Goal: Information Seeking & Learning: Learn about a topic

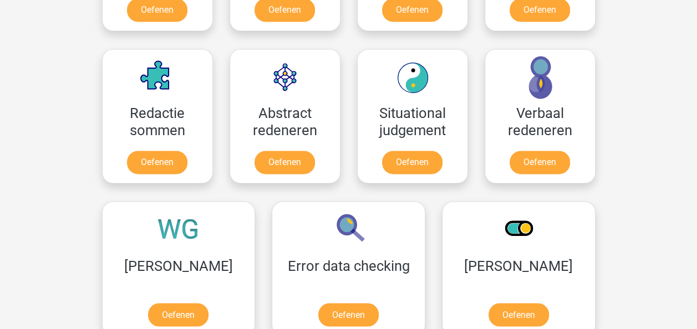
scroll to position [998, 0]
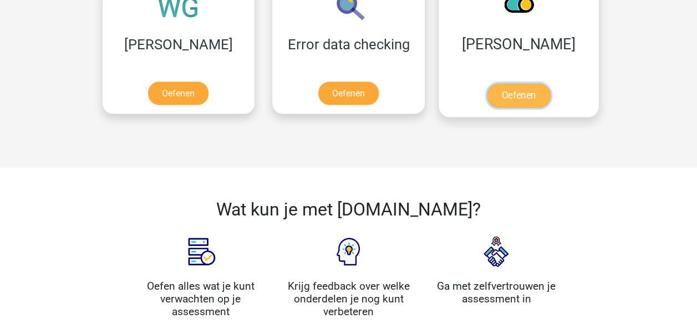
click at [487, 88] on link "Oefenen" at bounding box center [518, 95] width 63 height 24
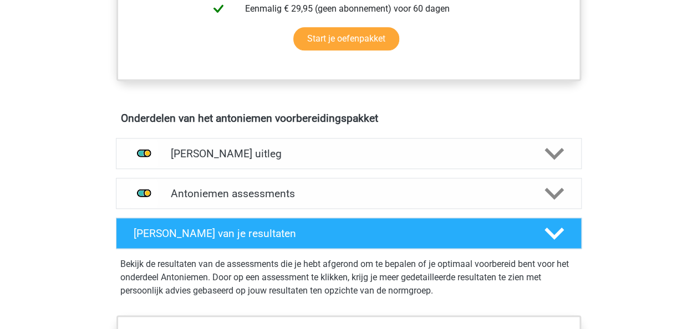
scroll to position [554, 0]
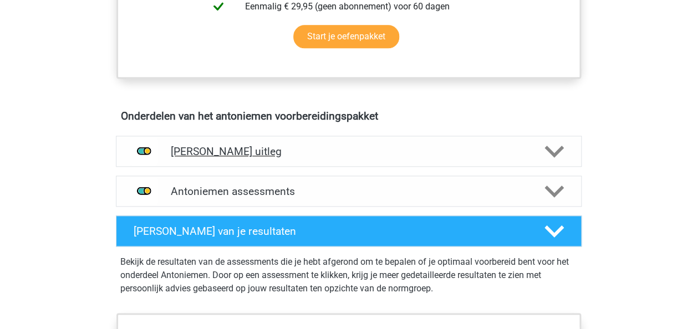
click at [320, 149] on h4 "[PERSON_NAME] uitleg" at bounding box center [349, 151] width 356 height 13
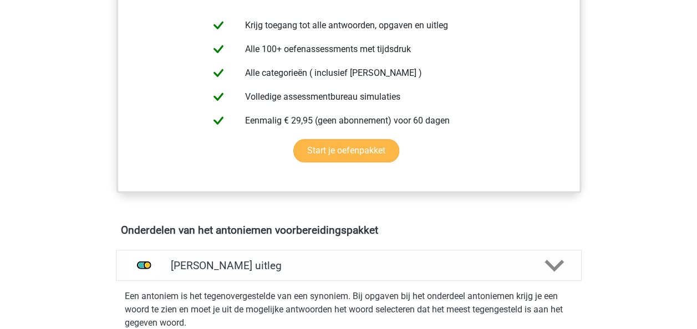
scroll to position [222, 0]
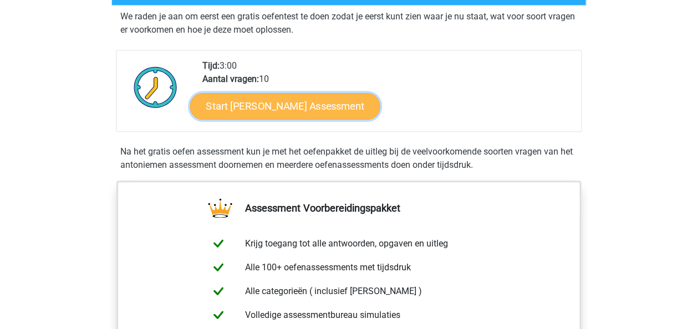
click at [325, 101] on link "Start Antoniemen Gratis Oefen Assessment" at bounding box center [285, 106] width 190 height 27
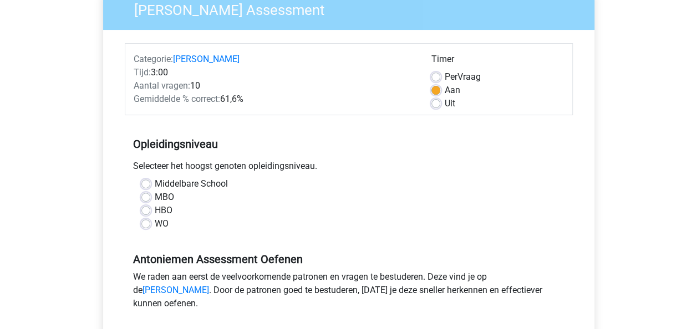
scroll to position [111, 0]
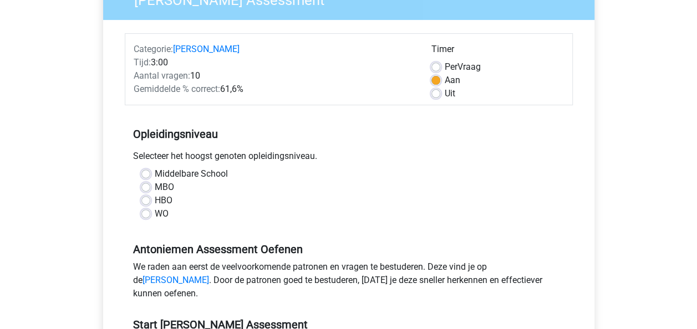
click at [155, 169] on label "Middelbare School" at bounding box center [191, 173] width 73 height 13
click at [146, 169] on input "Middelbare School" at bounding box center [145, 172] width 9 height 11
radio input "true"
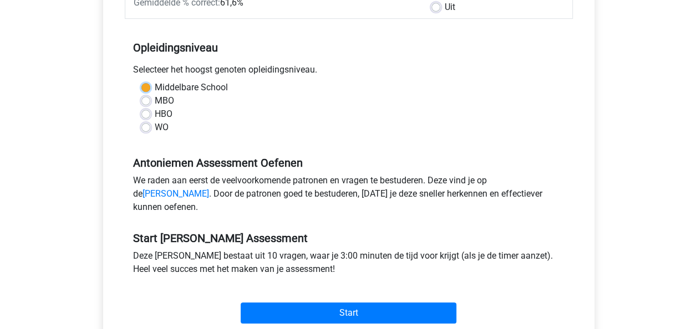
scroll to position [222, 0]
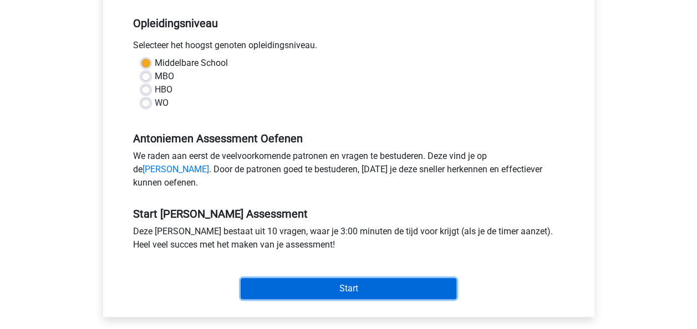
click at [307, 299] on input "Start" at bounding box center [349, 288] width 216 height 21
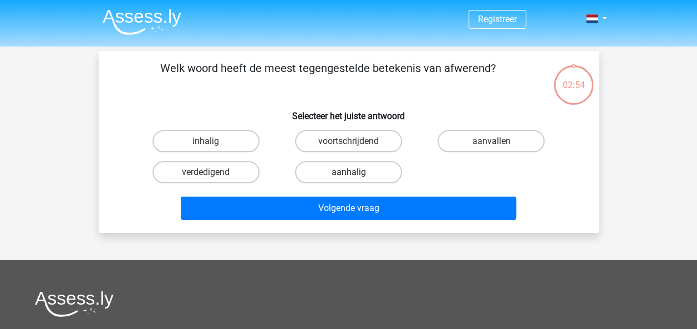
click at [370, 174] on label "aanhalig" at bounding box center [348, 172] width 107 height 22
click at [355, 174] on input "aanhalig" at bounding box center [351, 175] width 7 height 7
radio input "true"
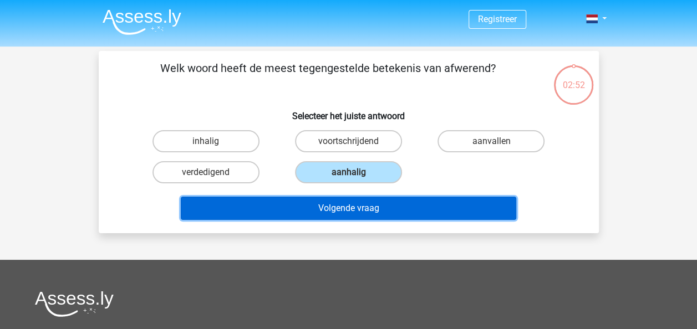
click at [369, 214] on button "Volgende vraag" at bounding box center [348, 208] width 335 height 23
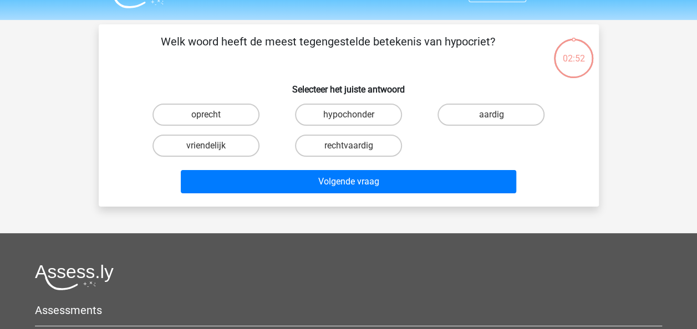
scroll to position [51, 0]
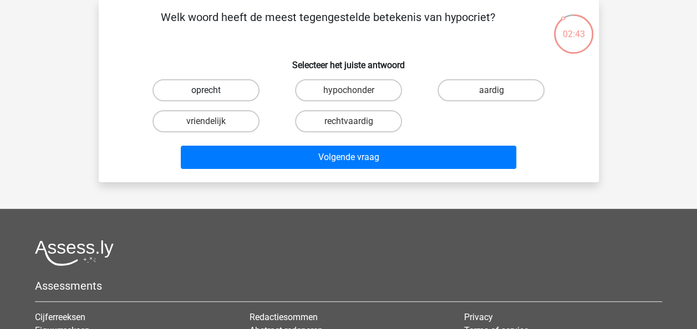
click at [242, 86] on label "oprecht" at bounding box center [205, 90] width 107 height 22
click at [213, 90] on input "oprecht" at bounding box center [209, 93] width 7 height 7
radio input "true"
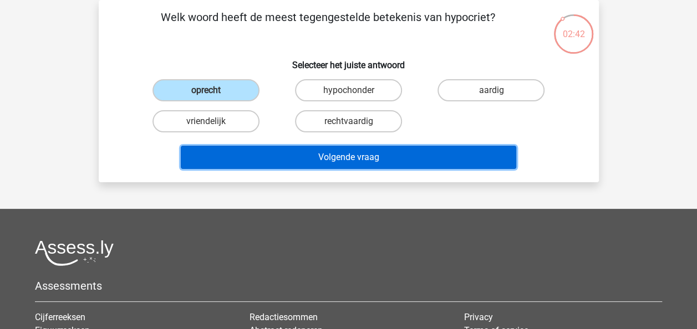
click at [273, 163] on button "Volgende vraag" at bounding box center [348, 157] width 335 height 23
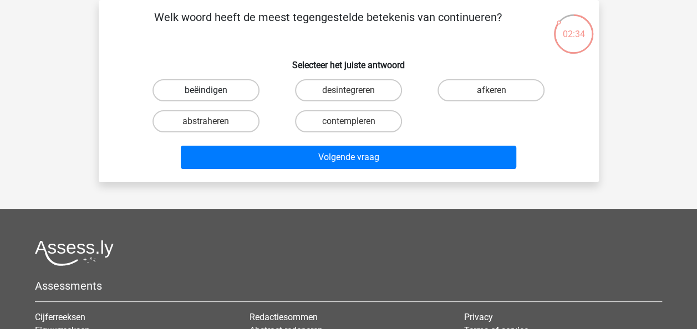
click at [235, 85] on label "beëindigen" at bounding box center [205, 90] width 107 height 22
click at [213, 90] on input "beëindigen" at bounding box center [209, 93] width 7 height 7
radio input "true"
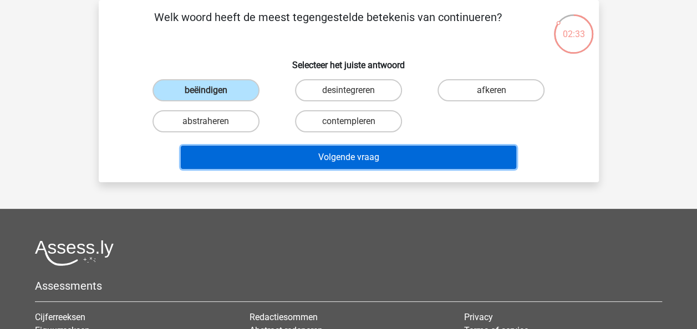
click at [264, 152] on button "Volgende vraag" at bounding box center [348, 157] width 335 height 23
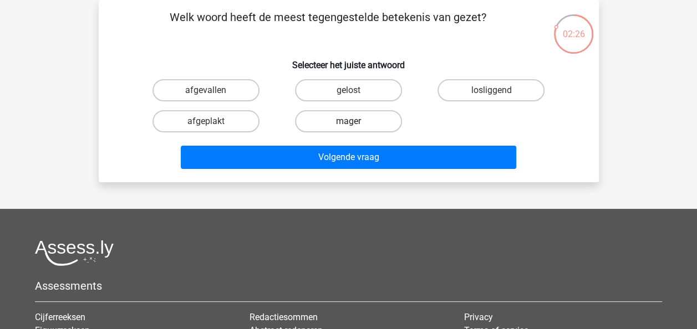
click at [365, 125] on label "mager" at bounding box center [348, 121] width 107 height 22
click at [355, 125] on input "mager" at bounding box center [351, 124] width 7 height 7
radio input "true"
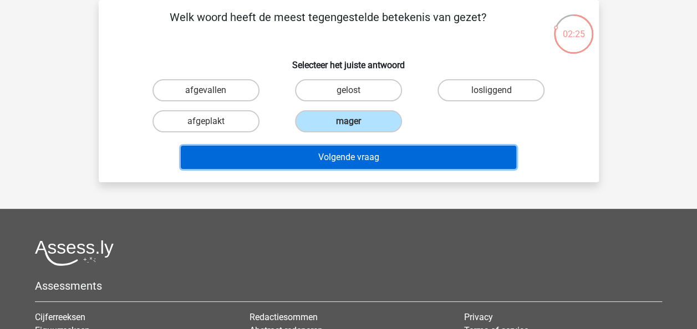
click at [370, 160] on button "Volgende vraag" at bounding box center [348, 157] width 335 height 23
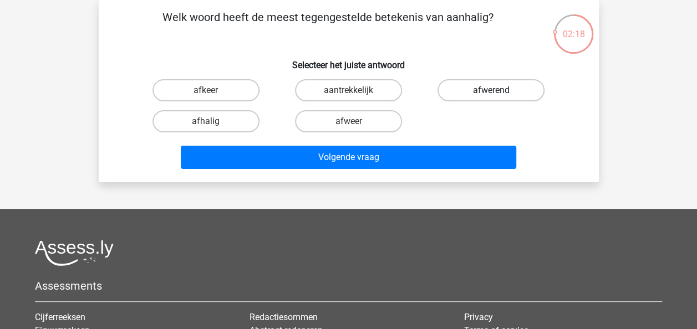
click at [483, 92] on label "afwerend" at bounding box center [490, 90] width 107 height 22
click at [491, 92] on input "afwerend" at bounding box center [494, 93] width 7 height 7
radio input "true"
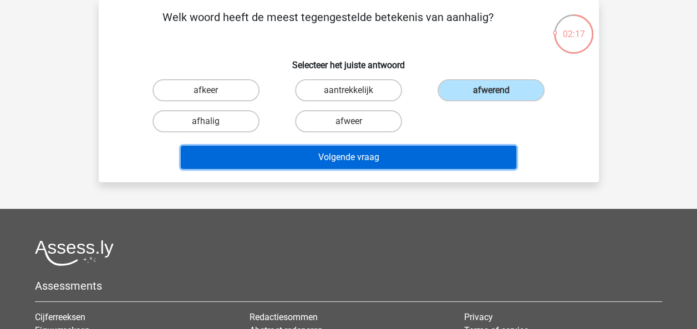
click at [421, 157] on button "Volgende vraag" at bounding box center [348, 157] width 335 height 23
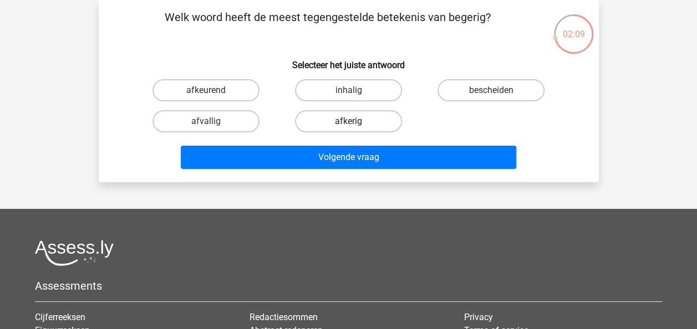
click at [376, 120] on label "afkerig" at bounding box center [348, 121] width 107 height 22
click at [355, 121] on input "afkerig" at bounding box center [351, 124] width 7 height 7
radio input "true"
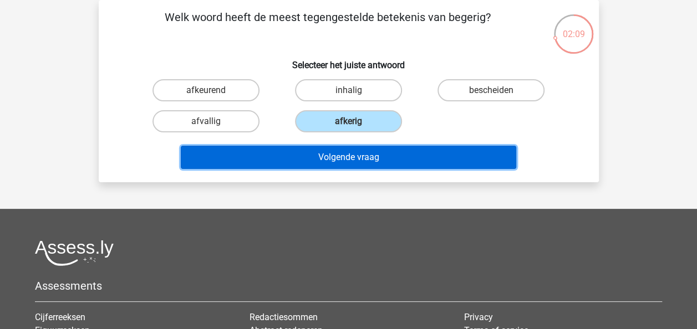
click at [375, 156] on button "Volgende vraag" at bounding box center [348, 157] width 335 height 23
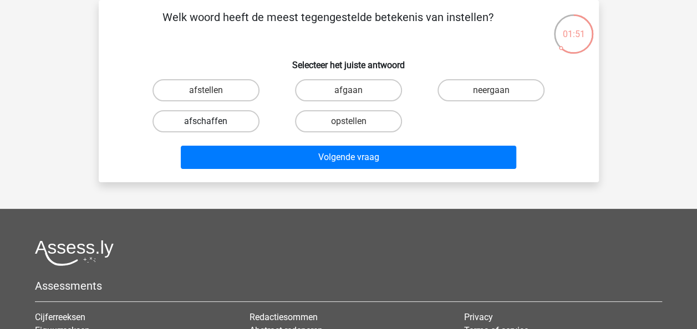
click at [220, 121] on label "afschaffen" at bounding box center [205, 121] width 107 height 22
click at [213, 121] on input "afschaffen" at bounding box center [209, 124] width 7 height 7
radio input "true"
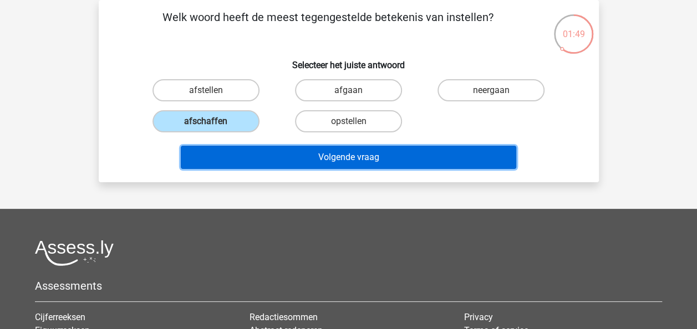
click at [301, 149] on button "Volgende vraag" at bounding box center [348, 157] width 335 height 23
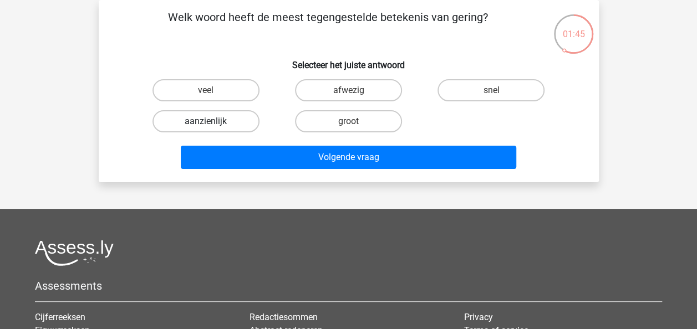
click at [236, 121] on label "aanzienlijk" at bounding box center [205, 121] width 107 height 22
click at [213, 121] on input "aanzienlijk" at bounding box center [209, 124] width 7 height 7
radio input "true"
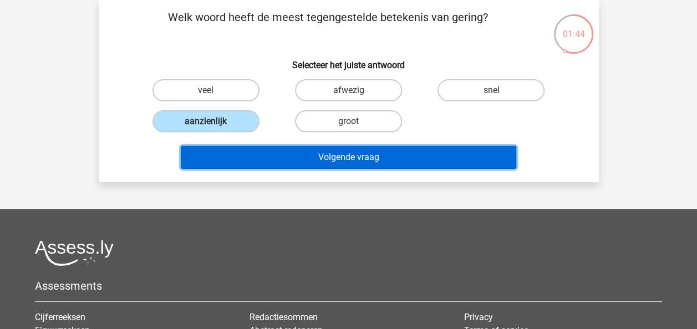
click at [243, 164] on button "Volgende vraag" at bounding box center [348, 157] width 335 height 23
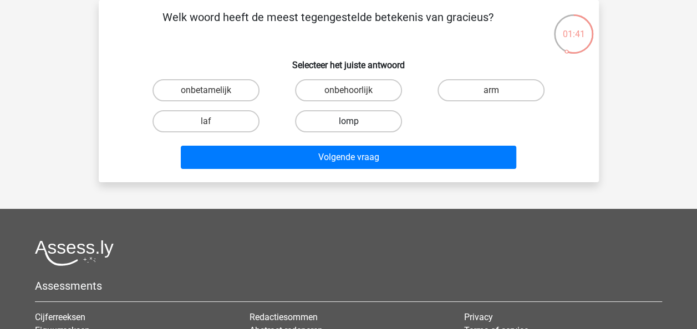
click at [318, 123] on label "lomp" at bounding box center [348, 121] width 107 height 22
click at [348, 123] on input "lomp" at bounding box center [351, 124] width 7 height 7
radio input "true"
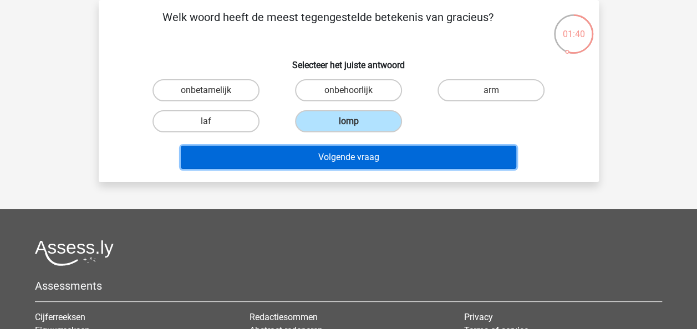
click at [322, 162] on button "Volgende vraag" at bounding box center [348, 157] width 335 height 23
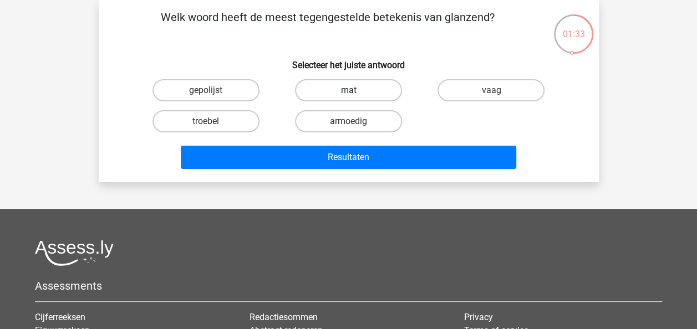
click at [338, 90] on label "mat" at bounding box center [348, 90] width 107 height 22
click at [348, 90] on input "mat" at bounding box center [351, 93] width 7 height 7
radio input "true"
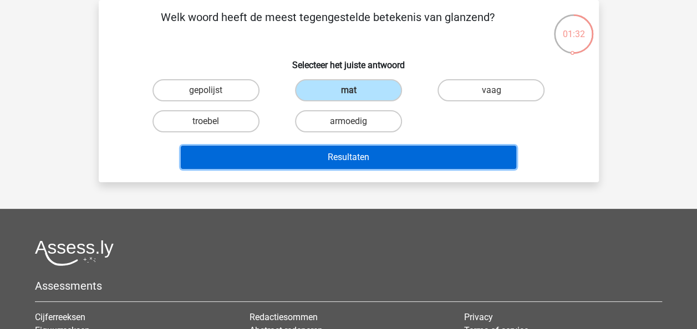
click at [345, 155] on button "Resultaten" at bounding box center [348, 157] width 335 height 23
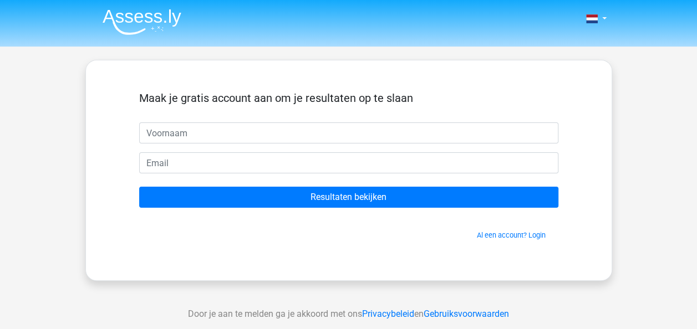
click at [244, 130] on input "text" at bounding box center [348, 133] width 419 height 21
type input "d"
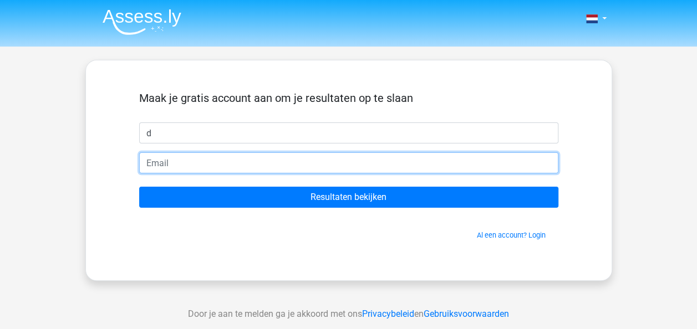
type input "[EMAIL_ADDRESS][DOMAIN_NAME]"
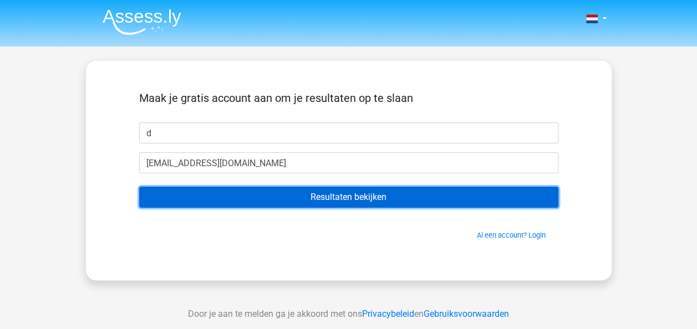
click at [293, 193] on input "Resultaten bekijken" at bounding box center [348, 197] width 419 height 21
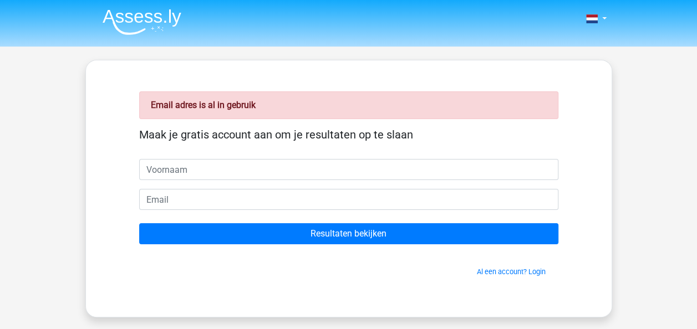
click at [268, 168] on input "text" at bounding box center [348, 169] width 419 height 21
click at [273, 172] on input "text" at bounding box center [348, 169] width 419 height 21
type input "dd"
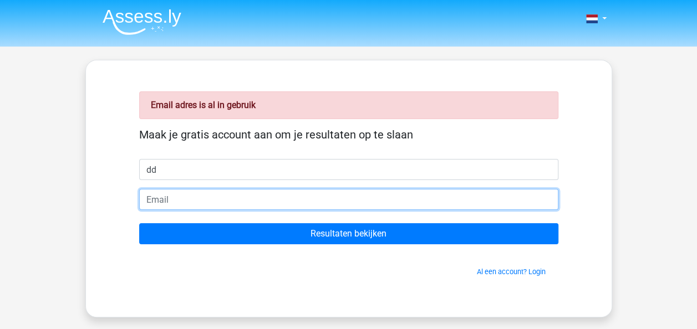
click at [320, 204] on input "email" at bounding box center [348, 199] width 419 height 21
type input "dvechteld@yahoo.com"
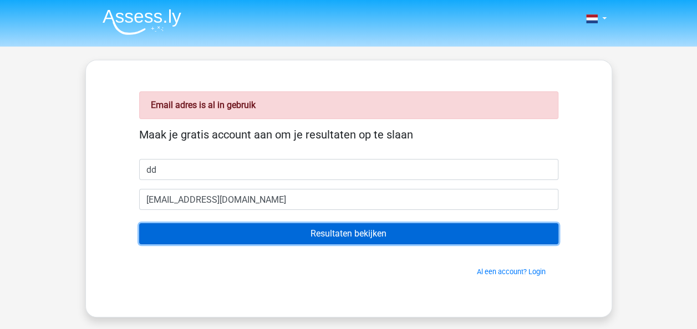
click at [416, 232] on input "Resultaten bekijken" at bounding box center [348, 233] width 419 height 21
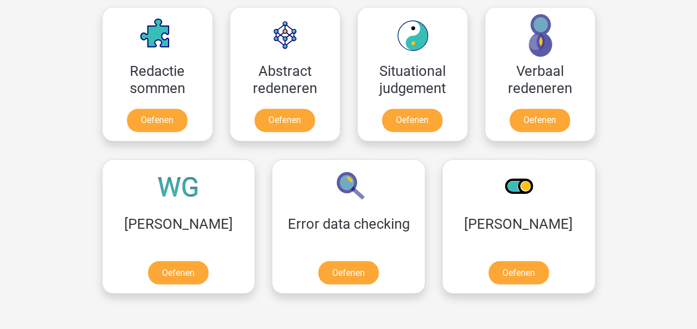
scroll to position [998, 0]
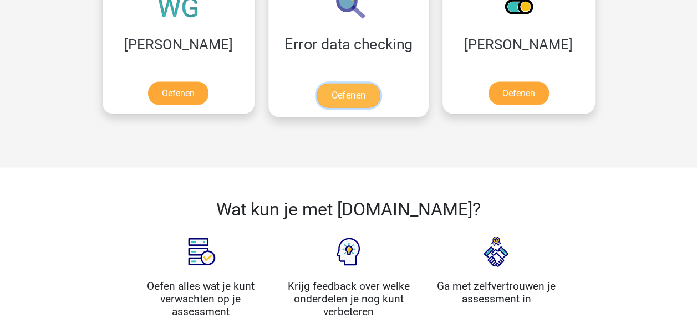
drag, startPoint x: 281, startPoint y: 81, endPoint x: 283, endPoint y: 95, distance: 13.5
click at [317, 83] on link "Oefenen" at bounding box center [348, 95] width 63 height 24
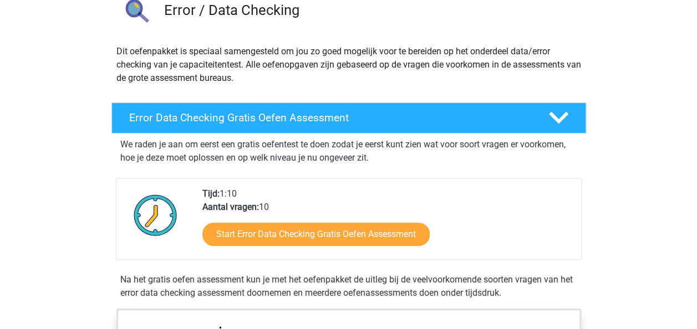
scroll to position [222, 0]
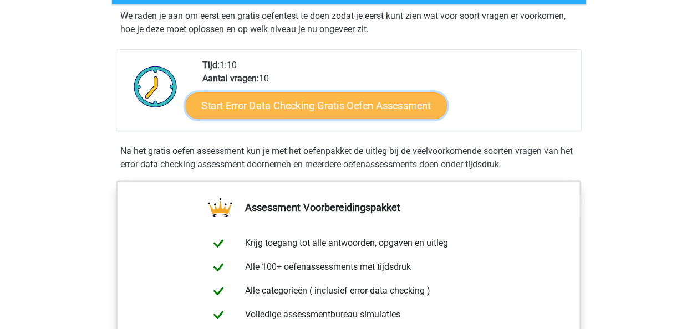
click at [359, 102] on link "Start Error Data Checking Gratis Oefen Assessment" at bounding box center [316, 106] width 262 height 27
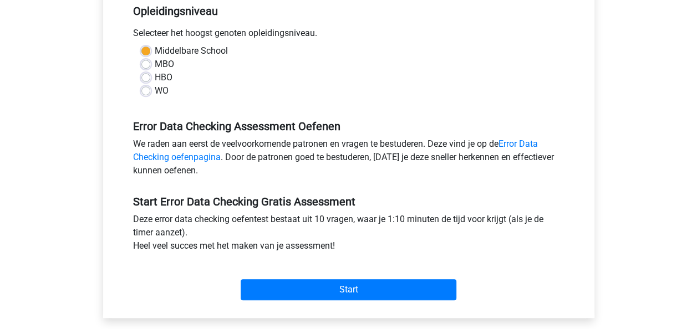
scroll to position [333, 0]
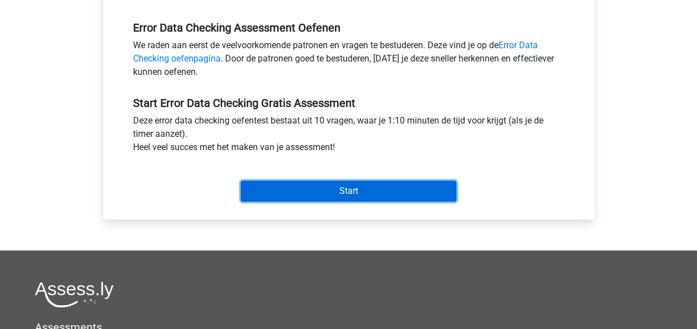
click at [361, 196] on input "Start" at bounding box center [349, 191] width 216 height 21
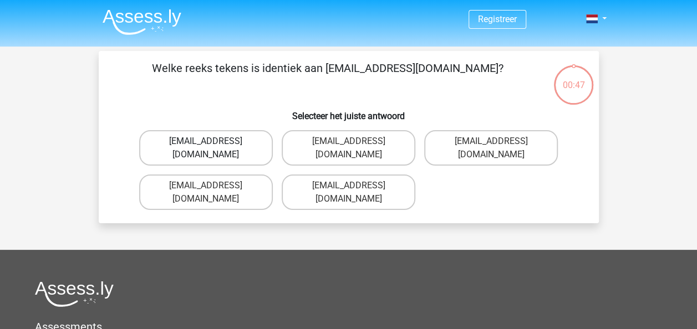
click at [212, 136] on label "Evie_Maede@jointmail.com.uk" at bounding box center [206, 147] width 134 height 35
click at [212, 141] on input "Evie_Maede@jointmail.com.uk" at bounding box center [209, 144] width 7 height 7
radio input "true"
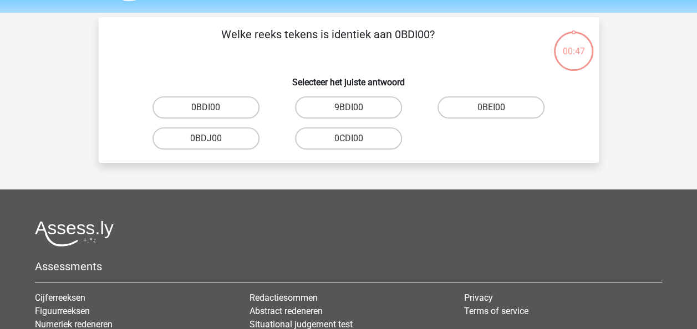
scroll to position [51, 0]
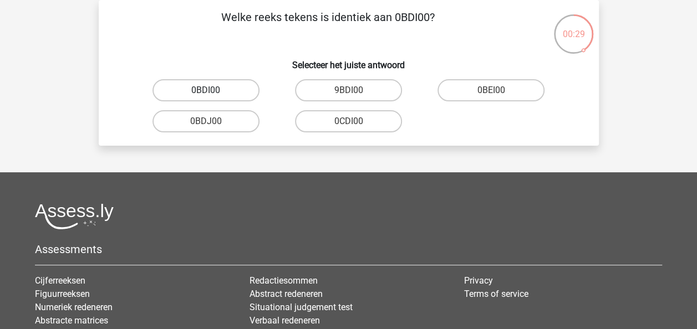
click at [240, 93] on label "0BDI00" at bounding box center [205, 90] width 107 height 22
click at [213, 93] on input "0BDI00" at bounding box center [209, 93] width 7 height 7
radio input "true"
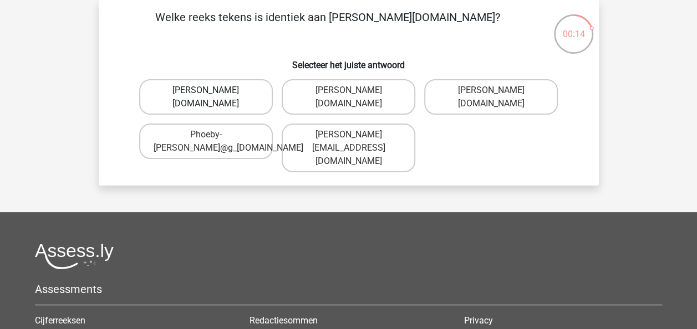
click at [241, 99] on label "Phoebe-Patterson@g_mail.gr" at bounding box center [206, 96] width 134 height 35
click at [213, 98] on input "Phoebe-Patterson@g_mail.gr" at bounding box center [209, 93] width 7 height 7
radio input "true"
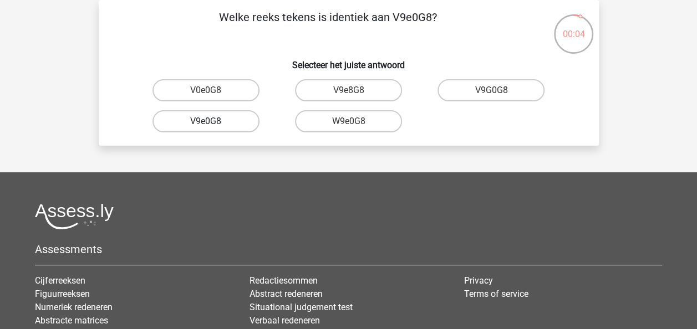
click at [218, 123] on label "V9e0G8" at bounding box center [205, 121] width 107 height 22
click at [213, 123] on input "V9e0G8" at bounding box center [209, 124] width 7 height 7
radio input "true"
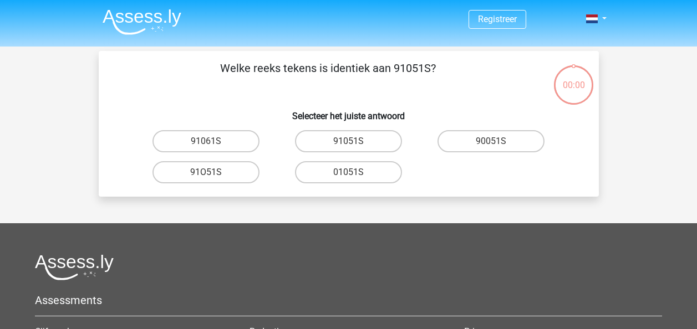
scroll to position [51, 0]
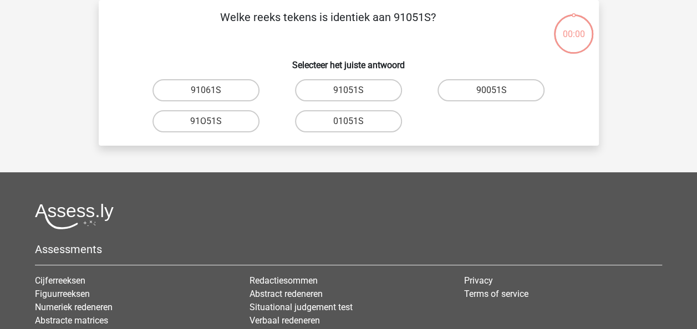
click at [206, 123] on input "91O51S" at bounding box center [209, 124] width 7 height 7
radio input "true"
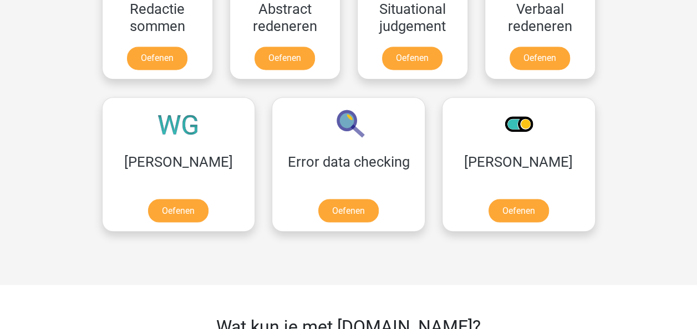
scroll to position [887, 0]
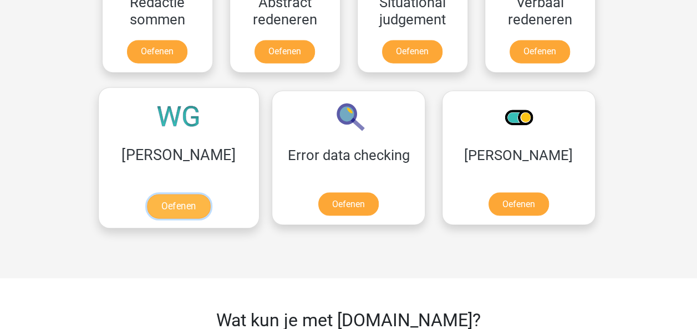
click at [159, 194] on link "Oefenen" at bounding box center [178, 206] width 63 height 24
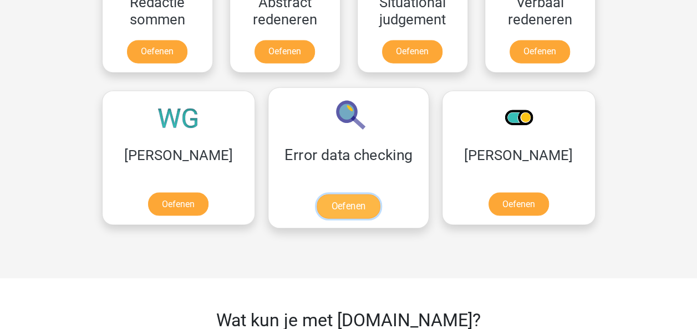
click at [317, 202] on link "Oefenen" at bounding box center [348, 206] width 63 height 24
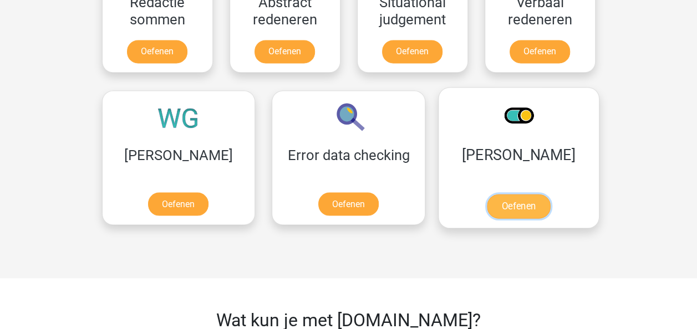
click at [487, 197] on link "Oefenen" at bounding box center [518, 206] width 63 height 24
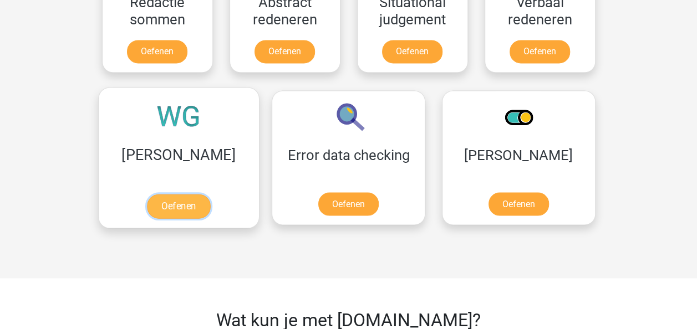
click at [150, 197] on link "Oefenen" at bounding box center [178, 206] width 63 height 24
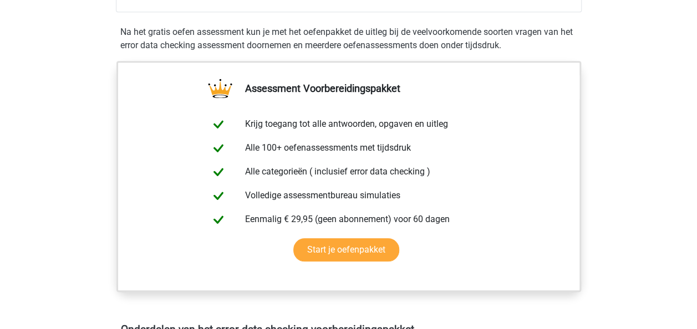
scroll to position [222, 0]
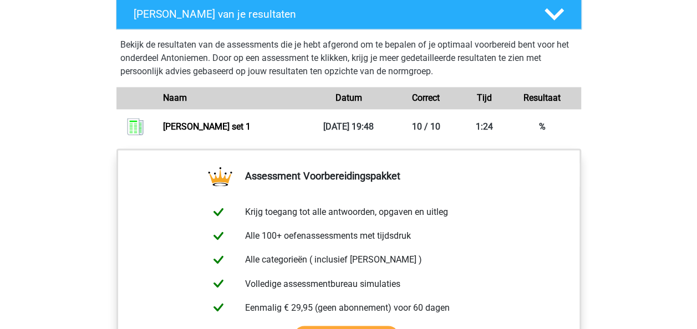
scroll to position [776, 0]
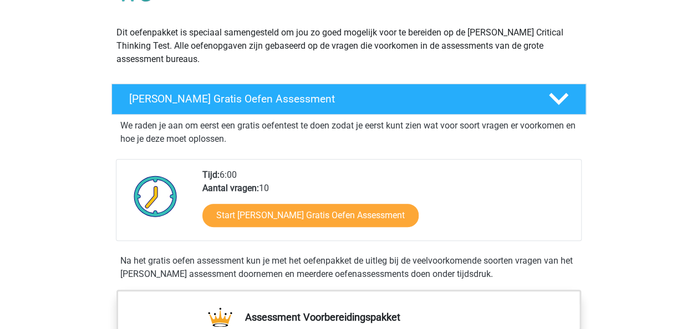
scroll to position [111, 0]
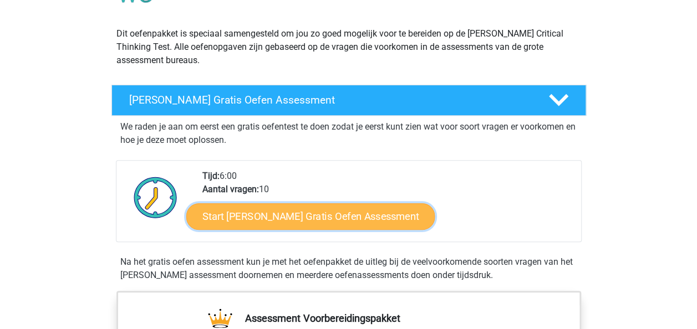
click at [271, 215] on link "Start Watson Glaser Gratis Oefen Assessment" at bounding box center [310, 216] width 249 height 27
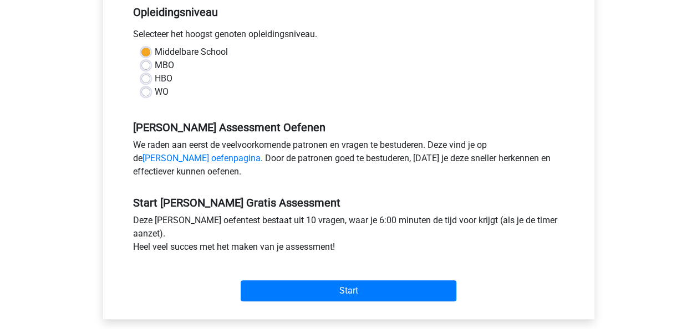
scroll to position [333, 0]
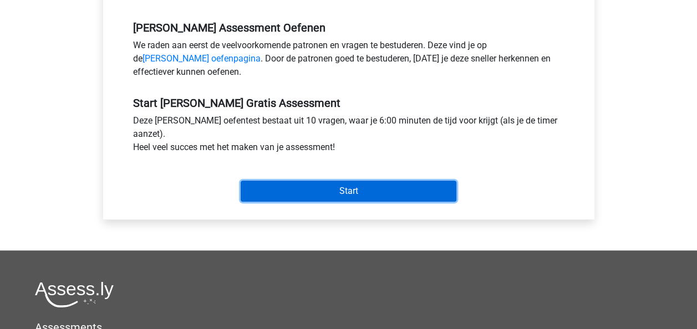
click at [332, 196] on input "Start" at bounding box center [349, 191] width 216 height 21
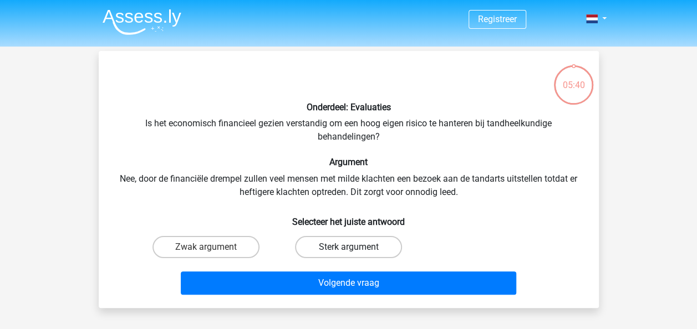
click at [358, 245] on label "Sterk argument" at bounding box center [348, 247] width 107 height 22
click at [355, 247] on input "Sterk argument" at bounding box center [351, 250] width 7 height 7
radio input "true"
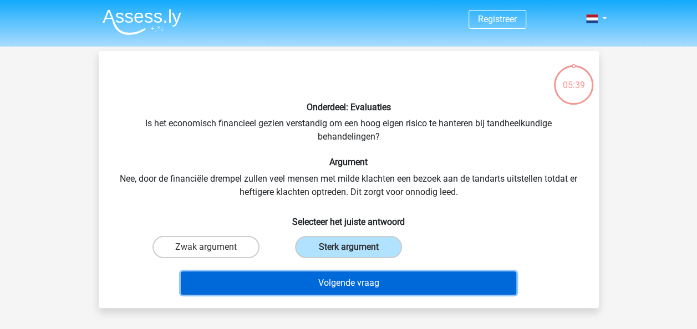
click at [364, 276] on button "Volgende vraag" at bounding box center [348, 283] width 335 height 23
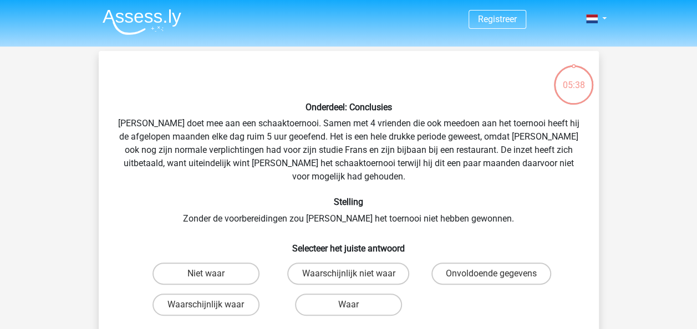
scroll to position [51, 0]
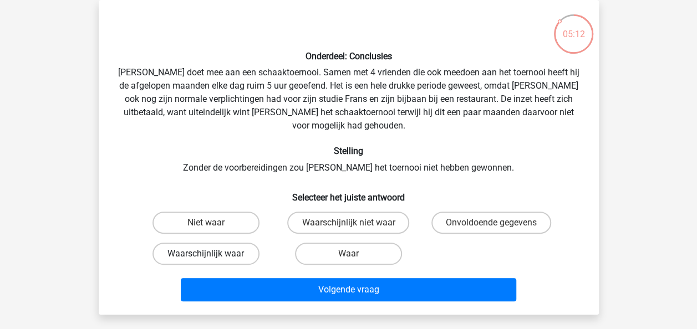
click at [214, 243] on label "Waarschijnlijk waar" at bounding box center [205, 254] width 107 height 22
click at [213, 254] on input "Waarschijnlijk waar" at bounding box center [209, 257] width 7 height 7
radio input "true"
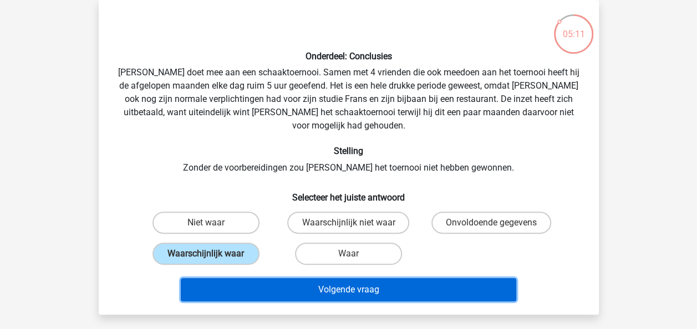
click at [322, 278] on button "Volgende vraag" at bounding box center [348, 289] width 335 height 23
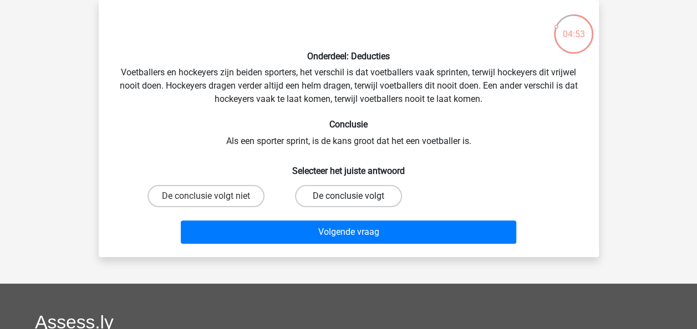
click at [352, 190] on label "De conclusie volgt" at bounding box center [348, 196] width 107 height 22
click at [352, 196] on input "De conclusie volgt" at bounding box center [351, 199] width 7 height 7
radio input "true"
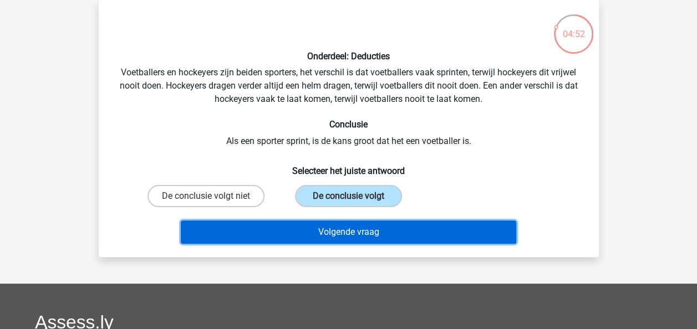
click at [357, 235] on button "Volgende vraag" at bounding box center [348, 232] width 335 height 23
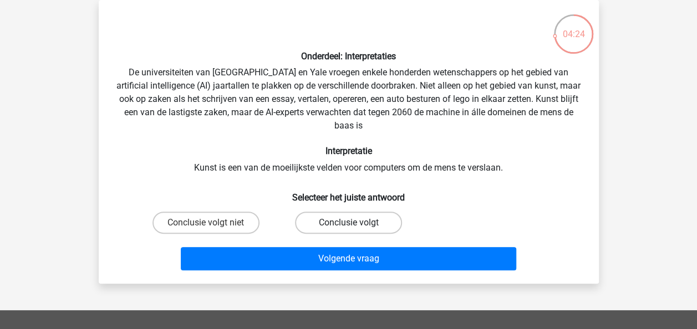
click at [356, 220] on label "Conclusie volgt" at bounding box center [348, 223] width 107 height 22
click at [355, 223] on input "Conclusie volgt" at bounding box center [351, 226] width 7 height 7
radio input "true"
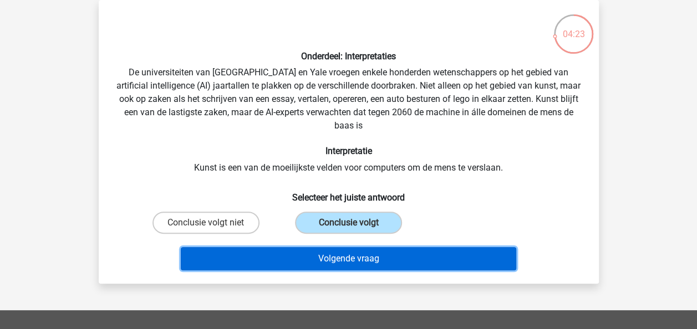
click at [358, 254] on button "Volgende vraag" at bounding box center [348, 258] width 335 height 23
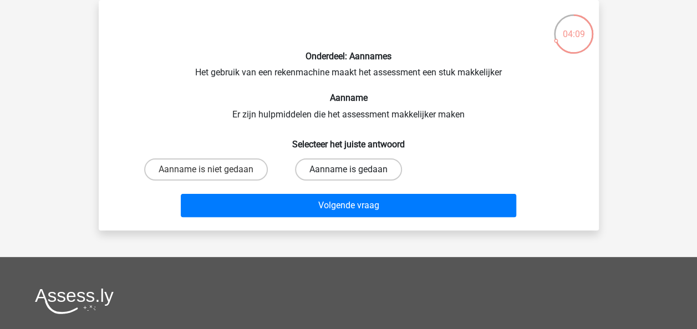
click at [344, 172] on label "Aanname is gedaan" at bounding box center [348, 170] width 107 height 22
click at [348, 172] on input "Aanname is gedaan" at bounding box center [351, 173] width 7 height 7
radio input "true"
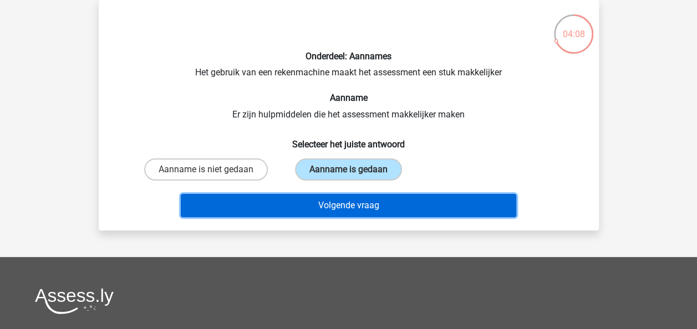
click at [347, 202] on button "Volgende vraag" at bounding box center [348, 205] width 335 height 23
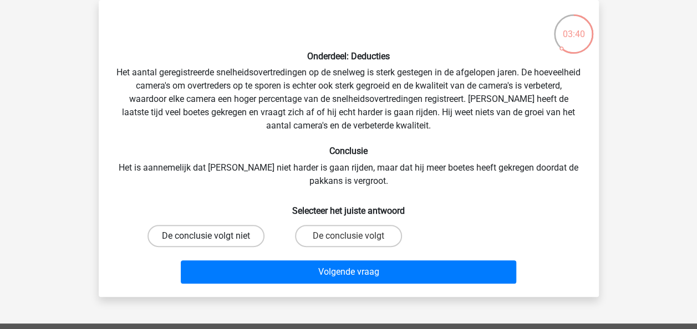
click at [247, 236] on label "De conclusie volgt niet" at bounding box center [205, 236] width 117 height 22
click at [213, 236] on input "De conclusie volgt niet" at bounding box center [209, 239] width 7 height 7
radio input "true"
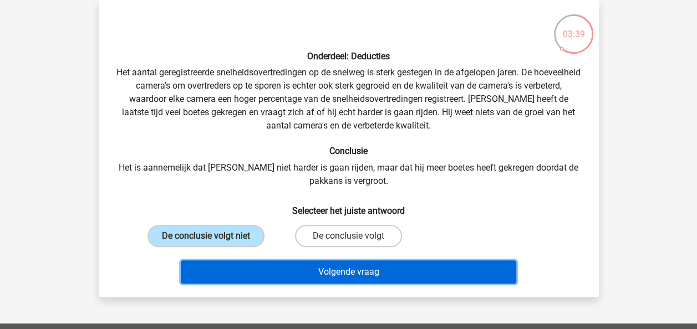
click at [256, 268] on button "Volgende vraag" at bounding box center [348, 272] width 335 height 23
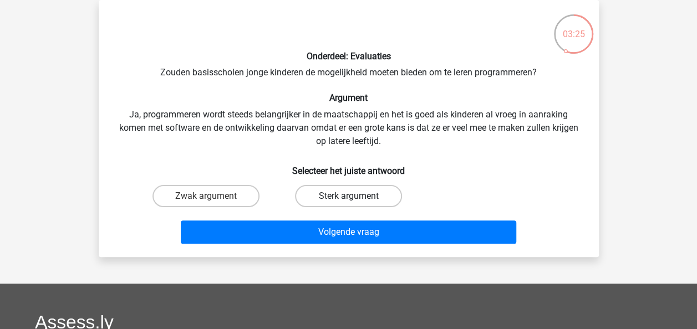
click at [385, 200] on label "Sterk argument" at bounding box center [348, 196] width 107 height 22
click at [355, 200] on input "Sterk argument" at bounding box center [351, 199] width 7 height 7
radio input "true"
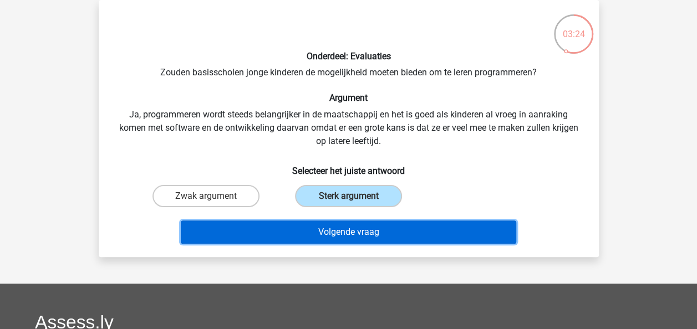
click at [389, 230] on button "Volgende vraag" at bounding box center [348, 232] width 335 height 23
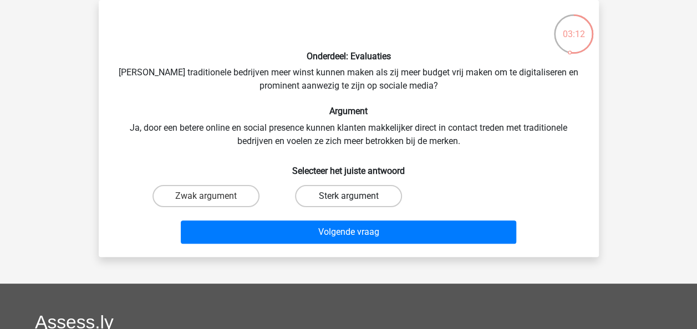
drag, startPoint x: 388, startPoint y: 194, endPoint x: 385, endPoint y: 211, distance: 17.3
click at [388, 195] on label "Sterk argument" at bounding box center [348, 196] width 107 height 22
click at [355, 196] on input "Sterk argument" at bounding box center [351, 199] width 7 height 7
radio input "true"
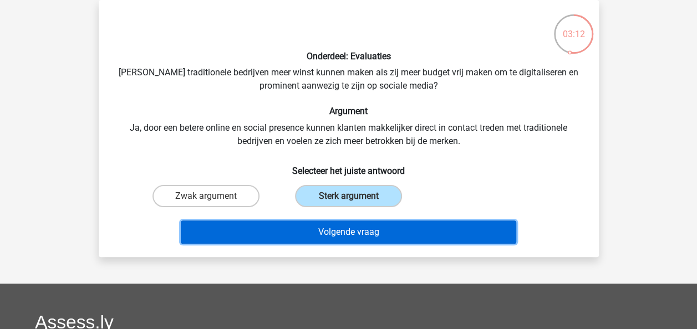
click at [386, 234] on button "Volgende vraag" at bounding box center [348, 232] width 335 height 23
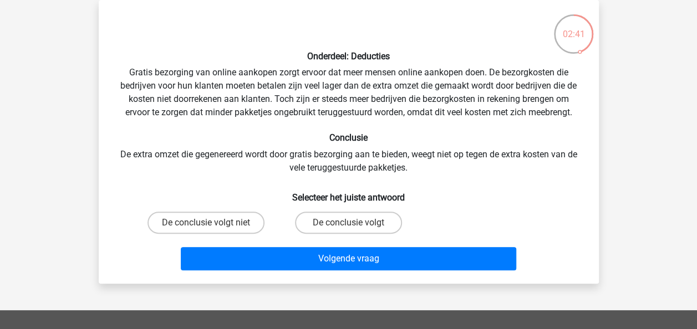
drag, startPoint x: 363, startPoint y: 225, endPoint x: 363, endPoint y: 237, distance: 12.2
click at [363, 225] on label "De conclusie volgt" at bounding box center [348, 223] width 107 height 22
click at [355, 225] on input "De conclusie volgt" at bounding box center [351, 226] width 7 height 7
radio input "true"
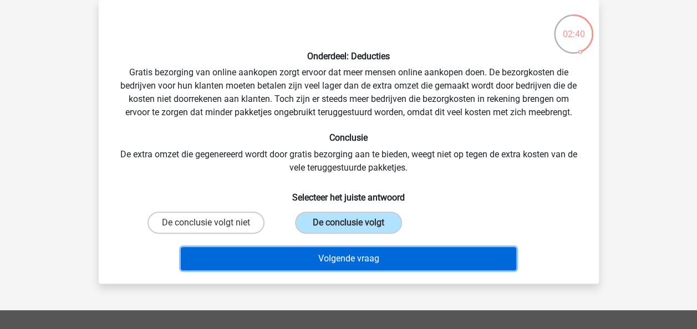
click at [364, 258] on button "Volgende vraag" at bounding box center [348, 258] width 335 height 23
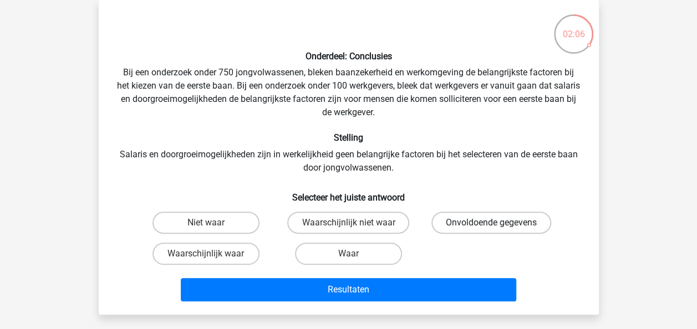
click at [457, 218] on label "Onvoldoende gegevens" at bounding box center [491, 223] width 120 height 22
click at [491, 223] on input "Onvoldoende gegevens" at bounding box center [494, 226] width 7 height 7
radio input "true"
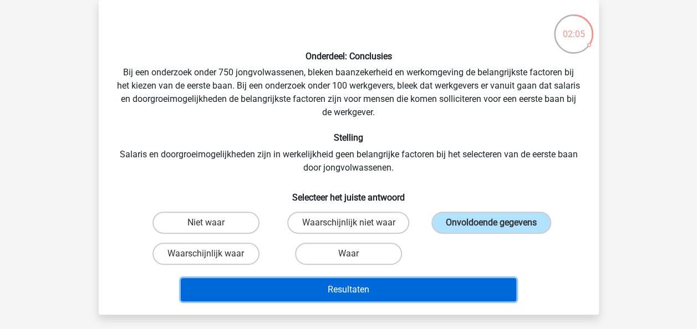
click at [445, 288] on button "Resultaten" at bounding box center [348, 289] width 335 height 23
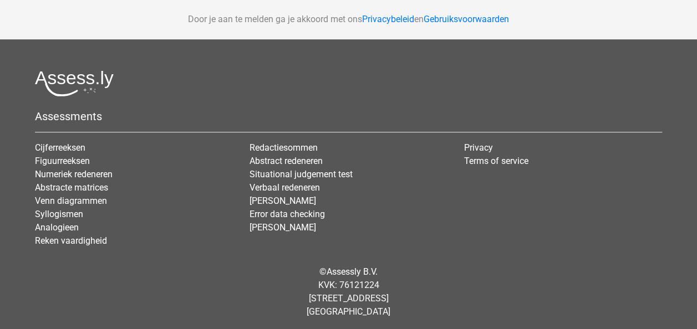
scroll to position [297, 0]
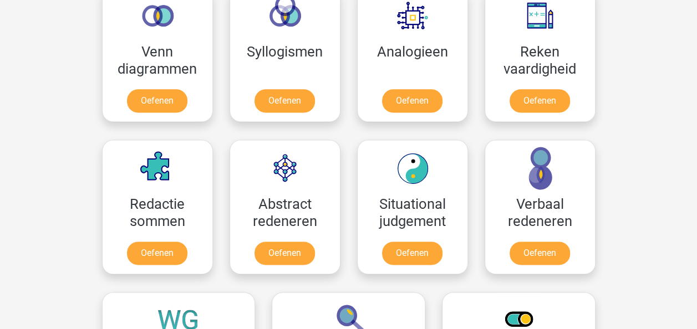
scroll to position [887, 0]
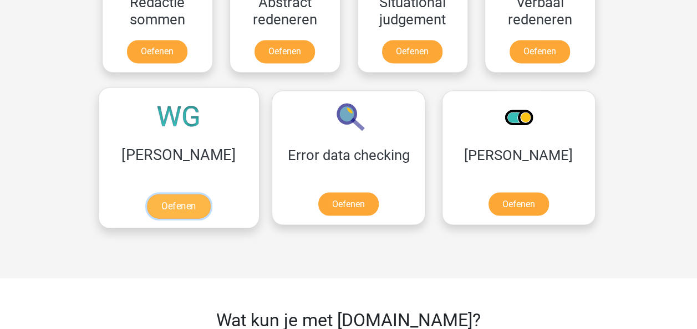
click at [155, 207] on link "Oefenen" at bounding box center [178, 206] width 63 height 24
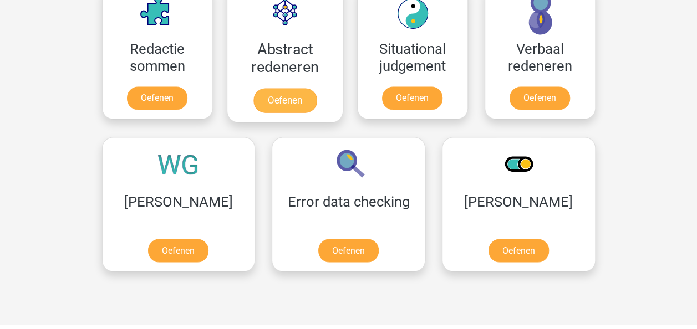
scroll to position [776, 0]
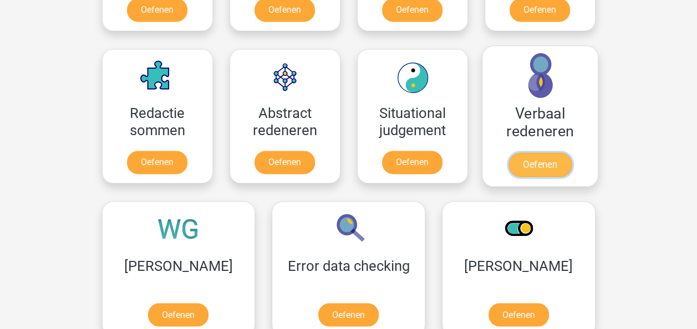
click at [549, 152] on link "Oefenen" at bounding box center [539, 164] width 63 height 24
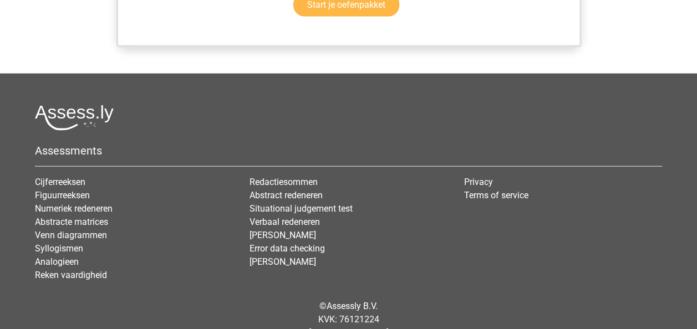
scroll to position [1139, 0]
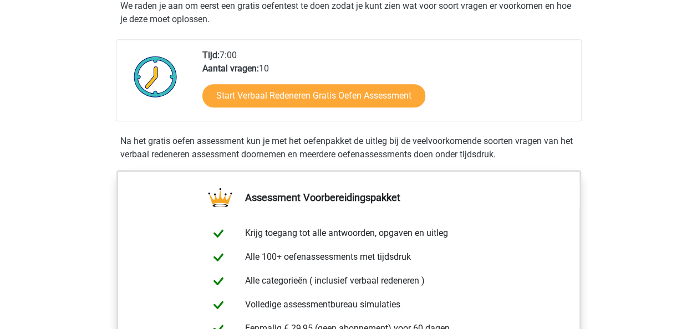
scroll to position [222, 0]
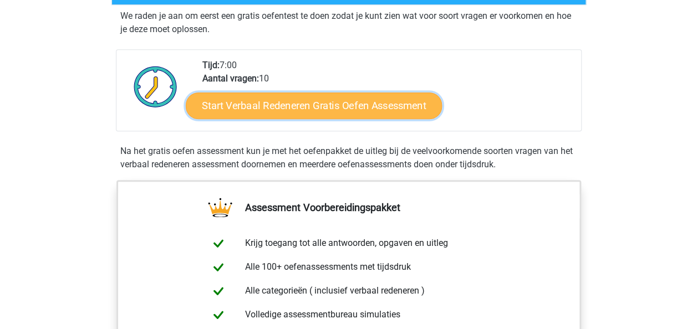
click at [376, 106] on link "Start Verbaal Redeneren Gratis Oefen Assessment" at bounding box center [314, 106] width 256 height 27
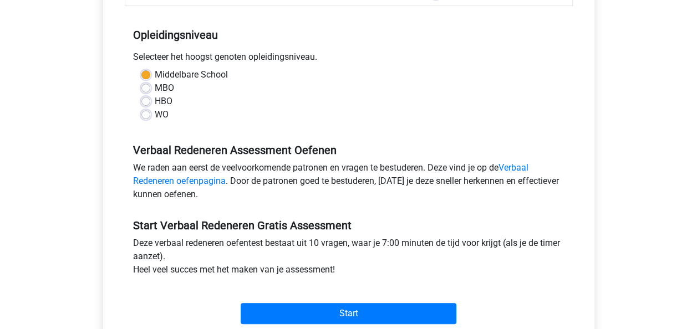
scroll to position [222, 0]
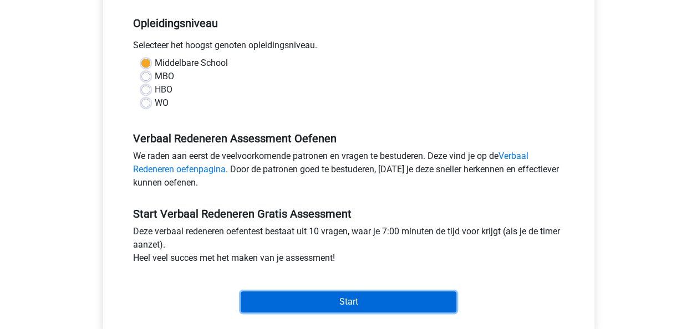
click at [342, 307] on input "Start" at bounding box center [349, 302] width 216 height 21
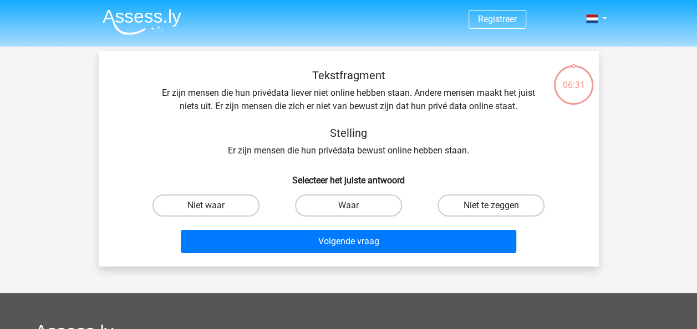
click at [476, 197] on label "Niet te zeggen" at bounding box center [490, 206] width 107 height 22
click at [491, 206] on input "Niet te zeggen" at bounding box center [494, 209] width 7 height 7
radio input "true"
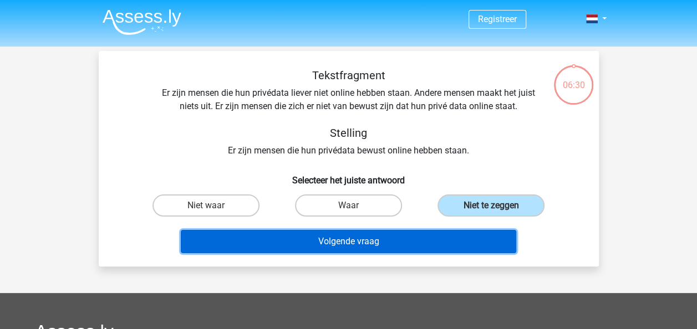
click at [434, 236] on button "Volgende vraag" at bounding box center [348, 241] width 335 height 23
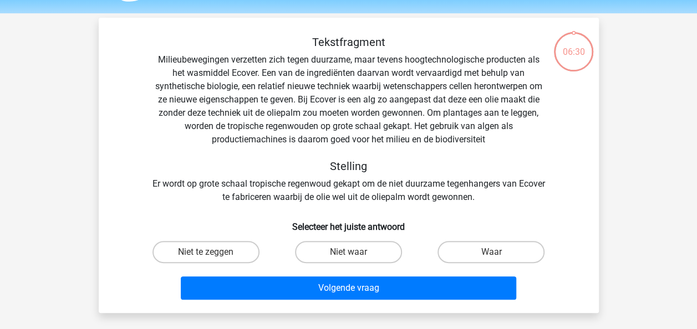
scroll to position [51, 0]
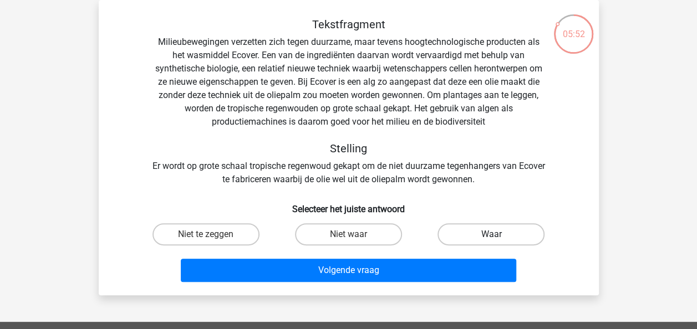
click at [441, 227] on label "Waar" at bounding box center [490, 234] width 107 height 22
click at [491, 235] on input "Waar" at bounding box center [494, 238] width 7 height 7
radio input "true"
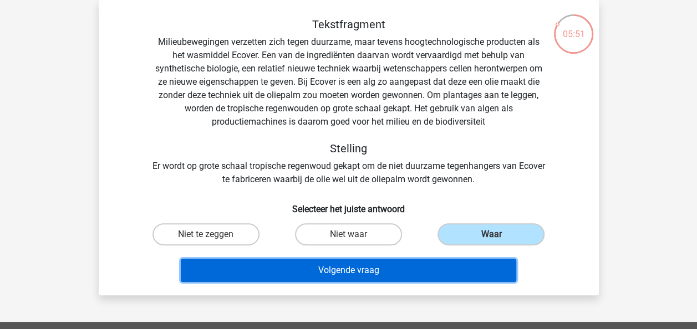
click at [420, 267] on button "Volgende vraag" at bounding box center [348, 270] width 335 height 23
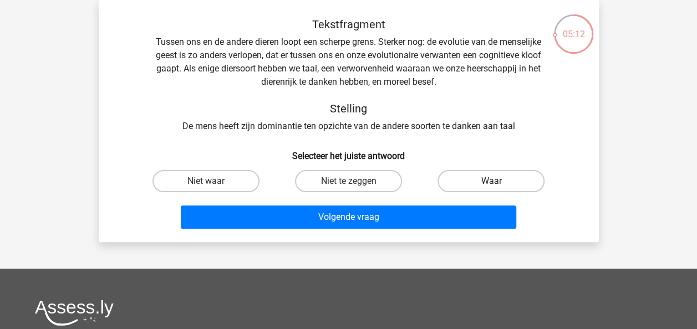
click at [448, 179] on label "Waar" at bounding box center [490, 181] width 107 height 22
click at [491, 181] on input "Waar" at bounding box center [494, 184] width 7 height 7
radio input "true"
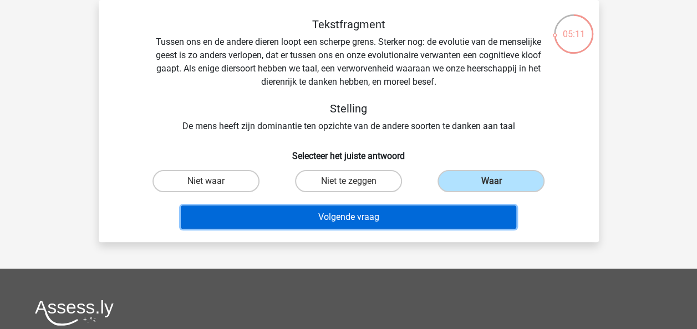
click at [398, 216] on button "Volgende vraag" at bounding box center [348, 217] width 335 height 23
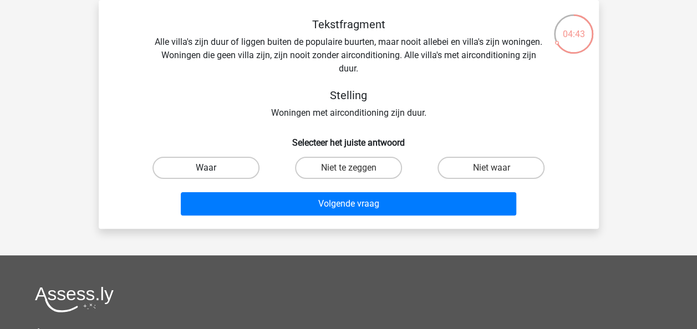
click at [229, 160] on label "Waar" at bounding box center [205, 168] width 107 height 22
click at [213, 168] on input "Waar" at bounding box center [209, 171] width 7 height 7
radio input "true"
click at [375, 172] on label "Niet te zeggen" at bounding box center [348, 168] width 107 height 22
click at [355, 172] on input "Niet te zeggen" at bounding box center [351, 171] width 7 height 7
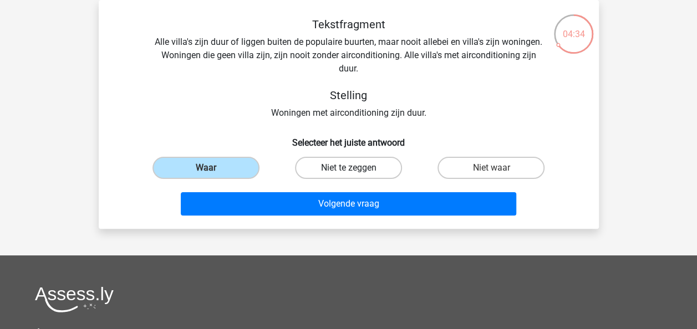
radio input "true"
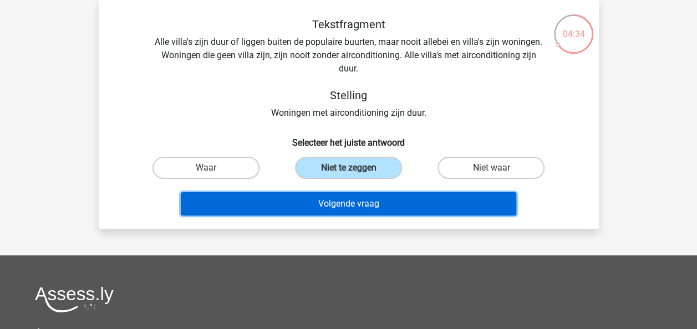
click at [371, 206] on button "Volgende vraag" at bounding box center [348, 203] width 335 height 23
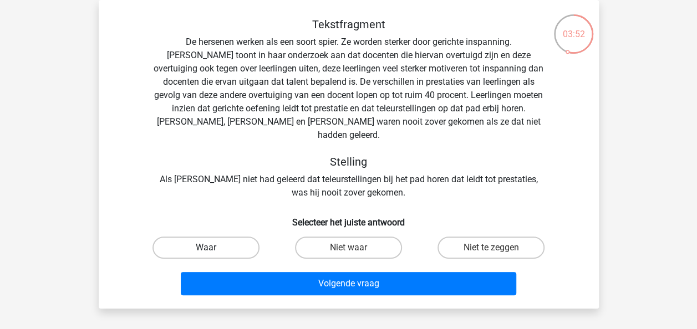
click at [248, 238] on label "Waar" at bounding box center [205, 248] width 107 height 22
click at [213, 248] on input "Waar" at bounding box center [209, 251] width 7 height 7
radio input "true"
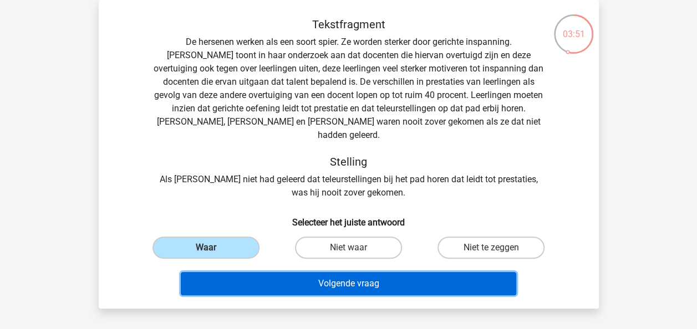
click at [278, 273] on button "Volgende vraag" at bounding box center [348, 283] width 335 height 23
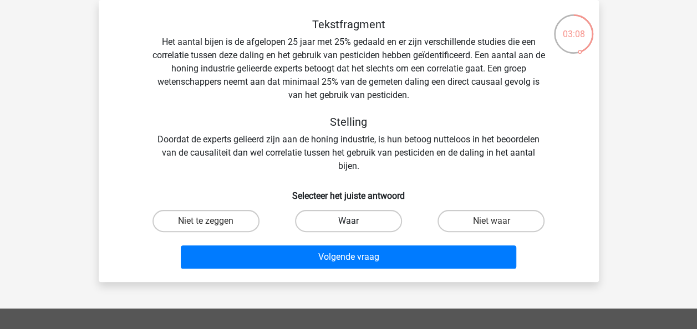
click at [361, 225] on label "Waar" at bounding box center [348, 221] width 107 height 22
click at [355, 225] on input "Waar" at bounding box center [351, 224] width 7 height 7
radio input "true"
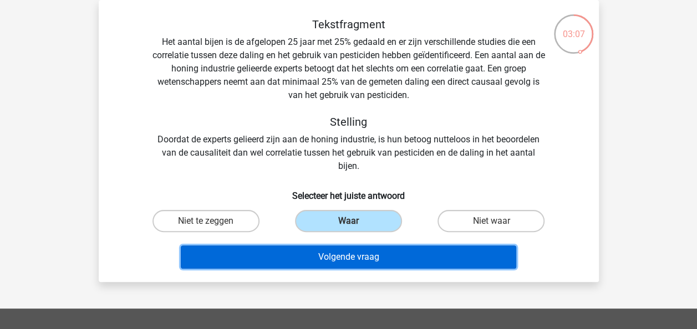
click at [359, 255] on button "Volgende vraag" at bounding box center [348, 257] width 335 height 23
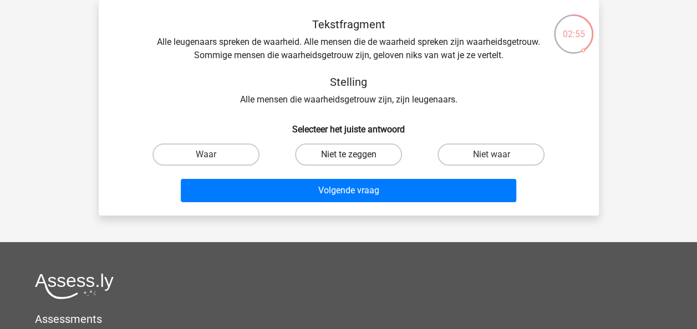
click at [365, 162] on label "Niet te zeggen" at bounding box center [348, 155] width 107 height 22
click at [355, 162] on input "Niet te zeggen" at bounding box center [351, 158] width 7 height 7
radio input "true"
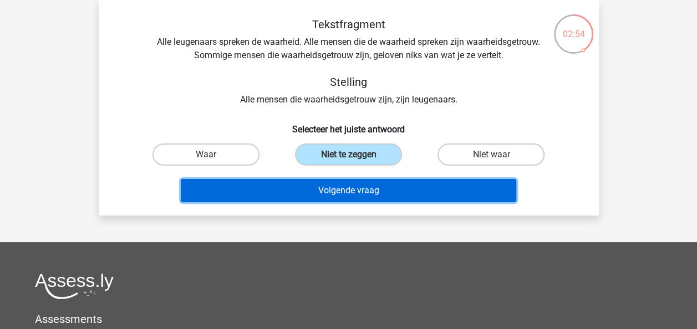
click at [381, 184] on button "Volgende vraag" at bounding box center [348, 190] width 335 height 23
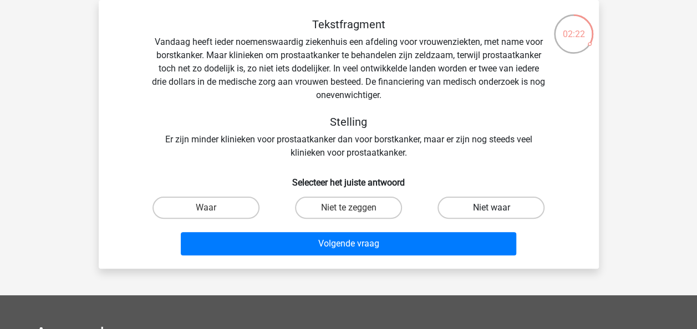
click at [441, 207] on label "Niet waar" at bounding box center [490, 208] width 107 height 22
click at [491, 208] on input "Niet waar" at bounding box center [494, 211] width 7 height 7
radio input "true"
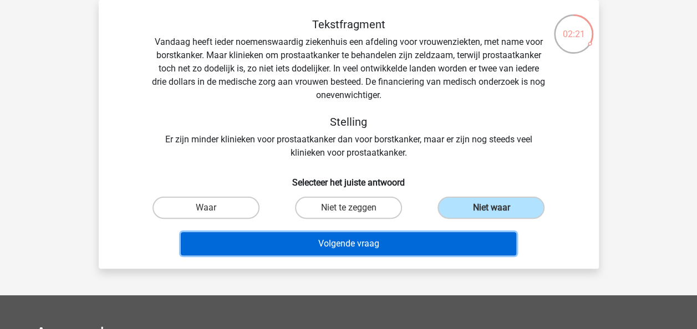
click at [441, 241] on button "Volgende vraag" at bounding box center [348, 243] width 335 height 23
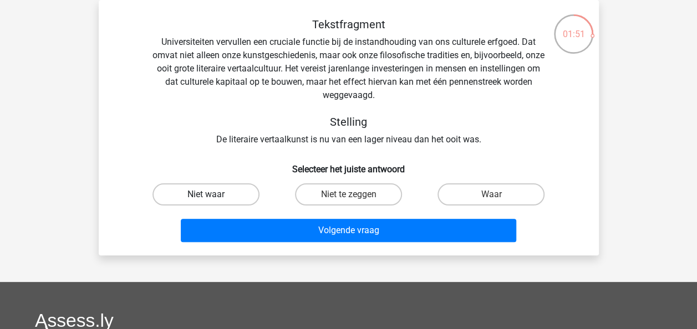
click at [220, 192] on label "Niet waar" at bounding box center [205, 195] width 107 height 22
click at [213, 195] on input "Niet waar" at bounding box center [209, 198] width 7 height 7
radio input "true"
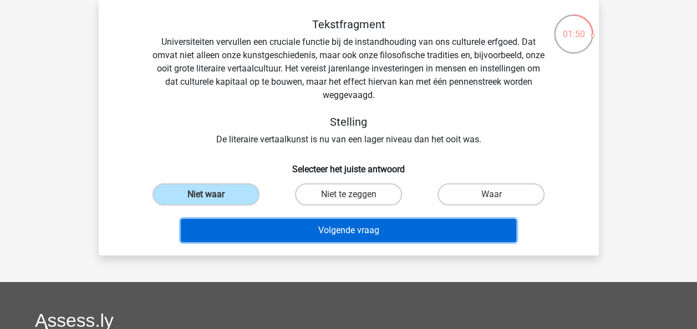
click at [240, 229] on button "Volgende vraag" at bounding box center [348, 230] width 335 height 23
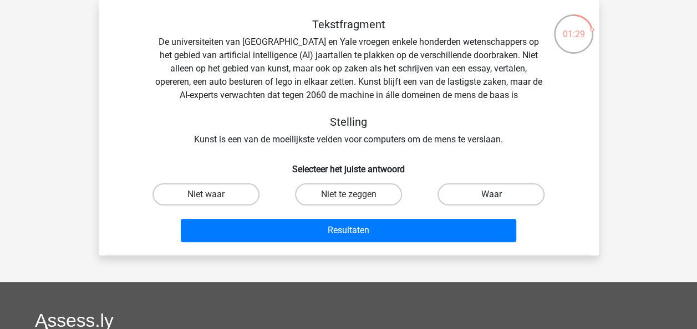
click at [487, 192] on label "Waar" at bounding box center [490, 195] width 107 height 22
click at [491, 195] on input "Waar" at bounding box center [494, 198] width 7 height 7
radio input "true"
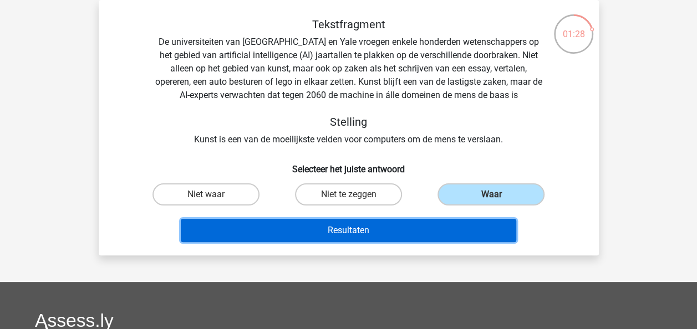
click at [432, 226] on button "Resultaten" at bounding box center [348, 230] width 335 height 23
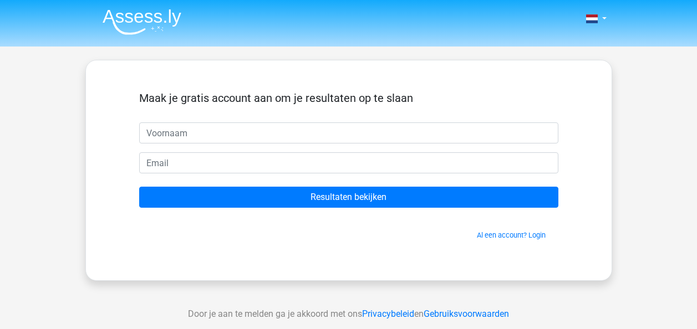
scroll to position [222, 0]
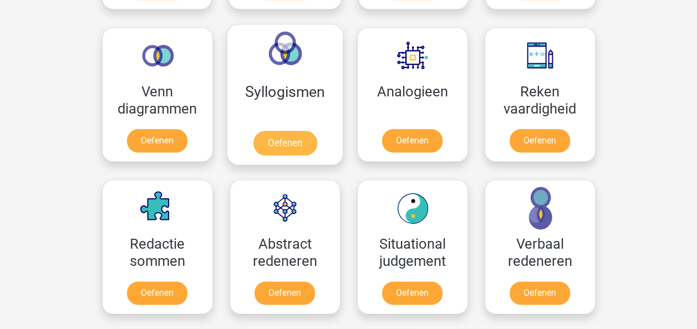
scroll to position [776, 0]
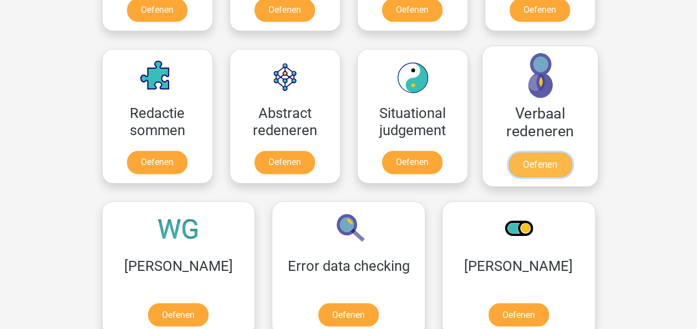
click at [537, 152] on link "Oefenen" at bounding box center [539, 164] width 63 height 24
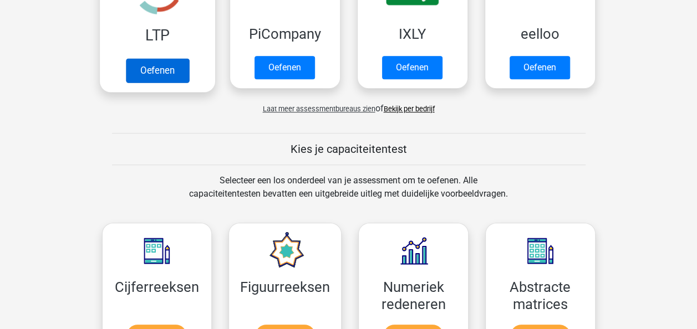
scroll to position [111, 0]
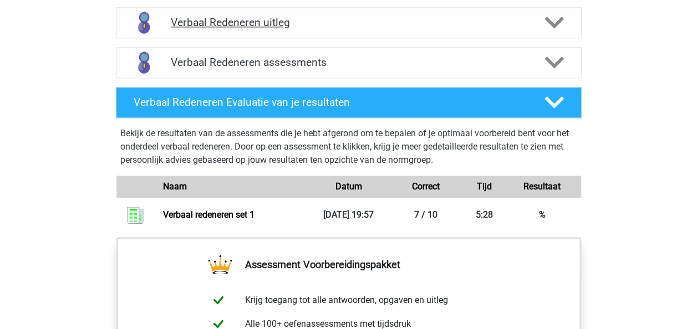
scroll to position [776, 0]
